Goal: Find specific page/section: Find specific page/section

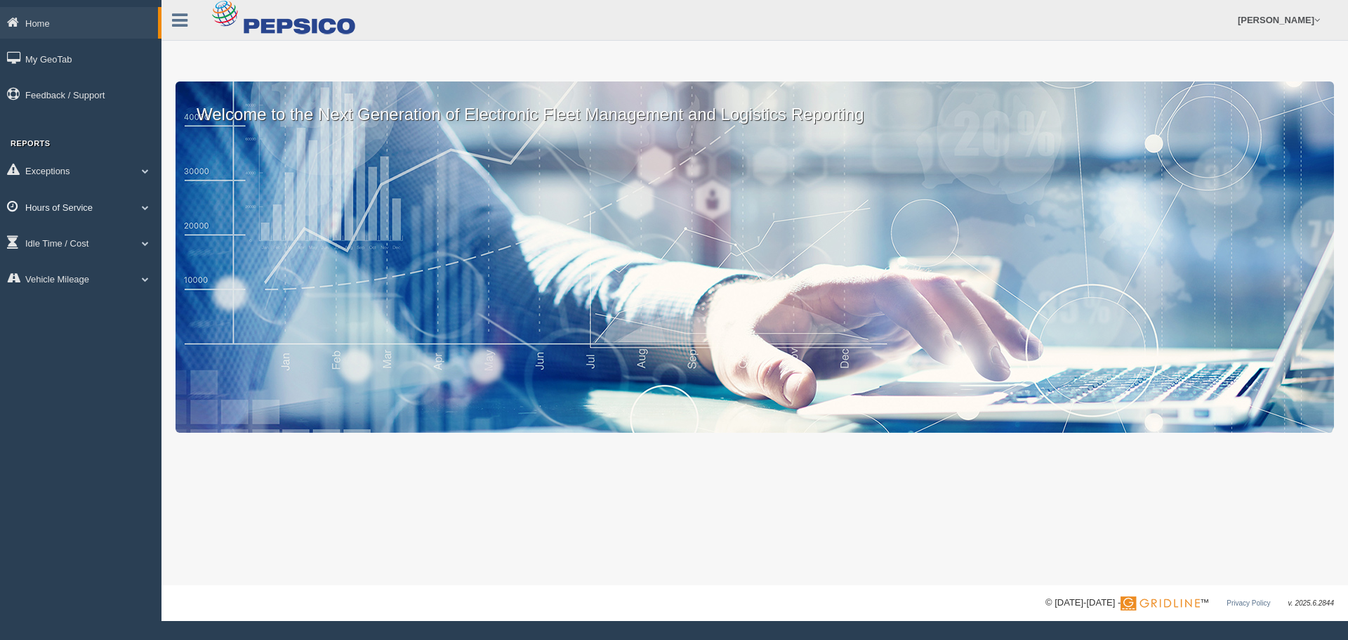
click at [91, 209] on link "Hours of Service" at bounding box center [81, 207] width 162 height 32
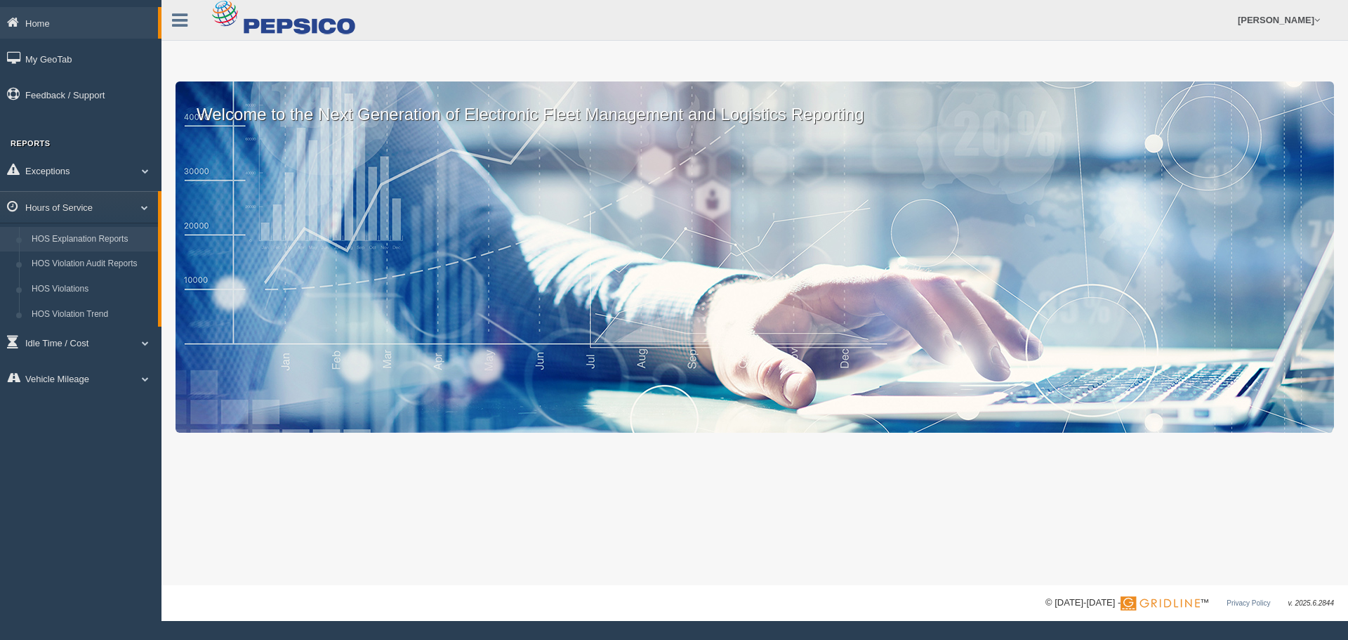
click at [96, 242] on link "HOS Explanation Reports" at bounding box center [91, 239] width 133 height 25
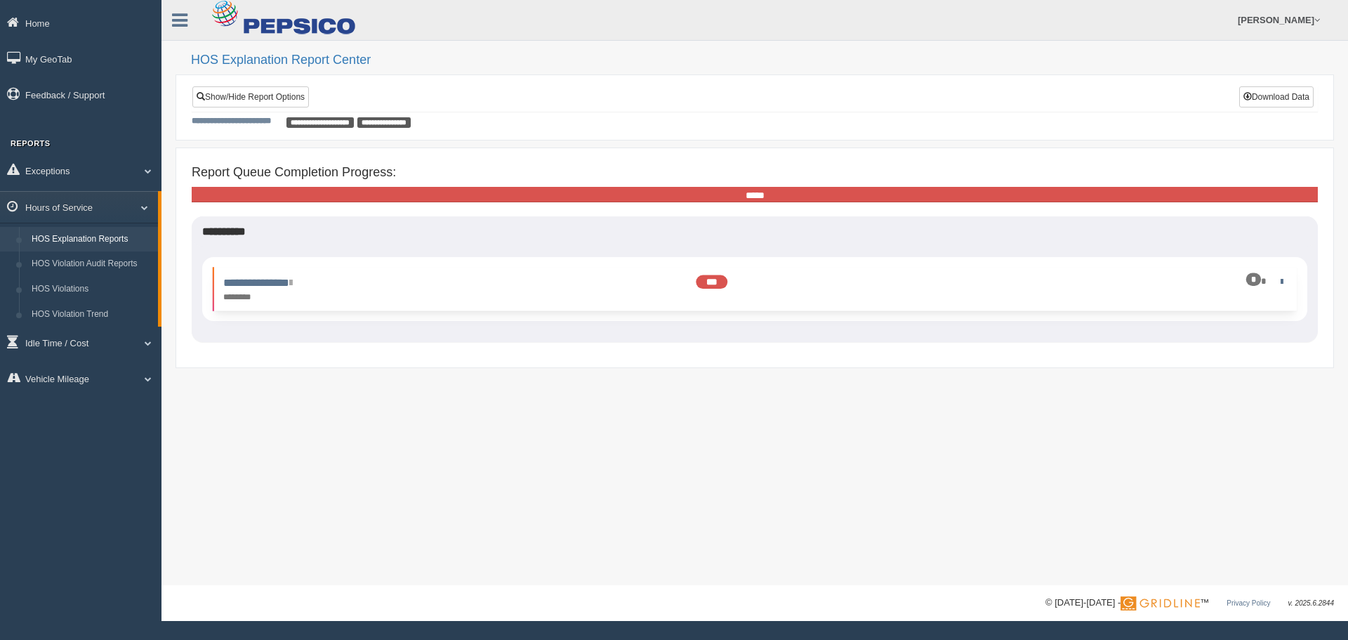
click at [371, 296] on div "********" at bounding box center [350, 297] width 255 height 13
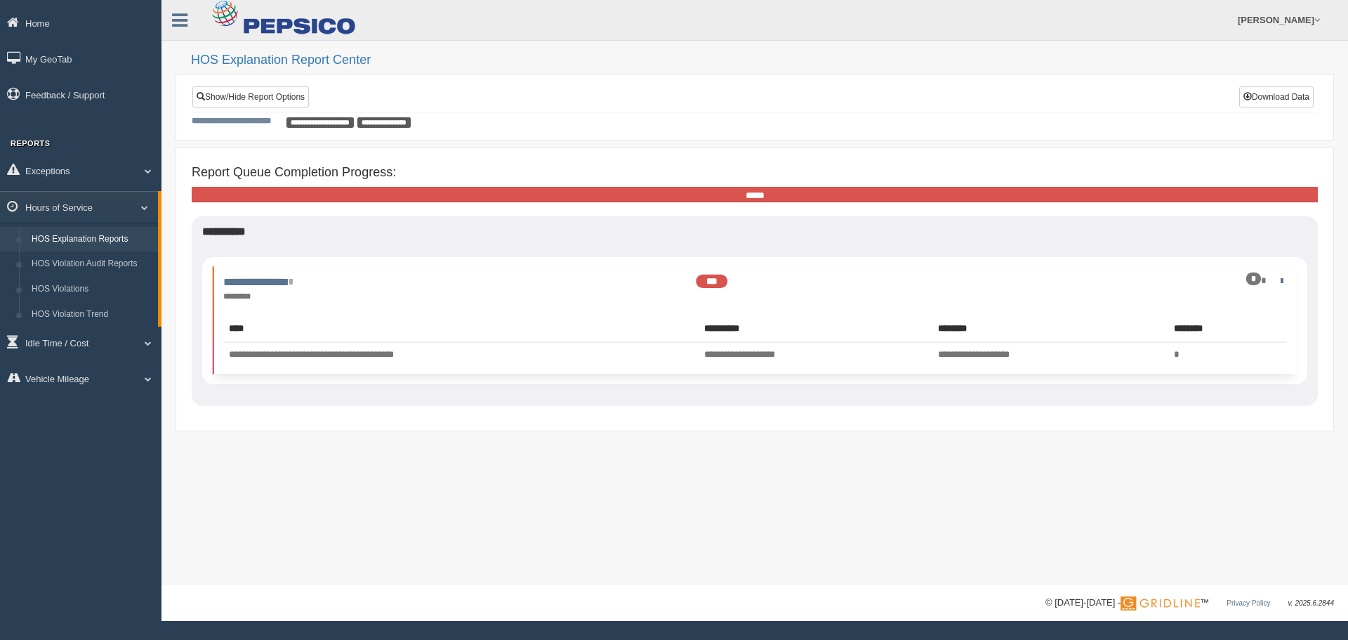
click at [371, 296] on div "********" at bounding box center [350, 297] width 255 height 13
